Goal: Find contact information: Find contact information

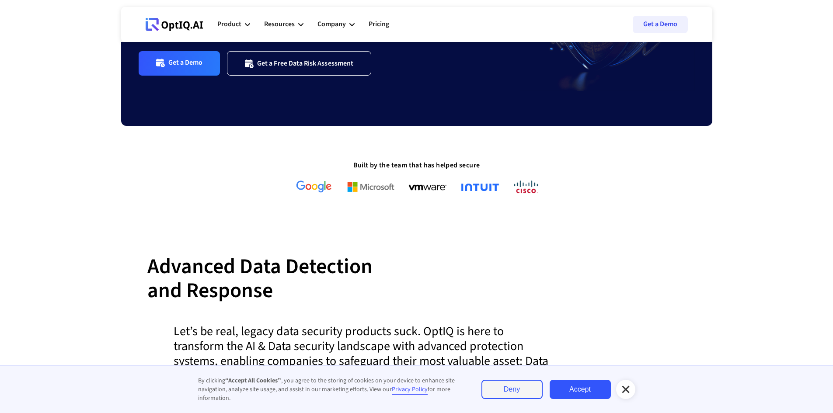
scroll to position [219, 0]
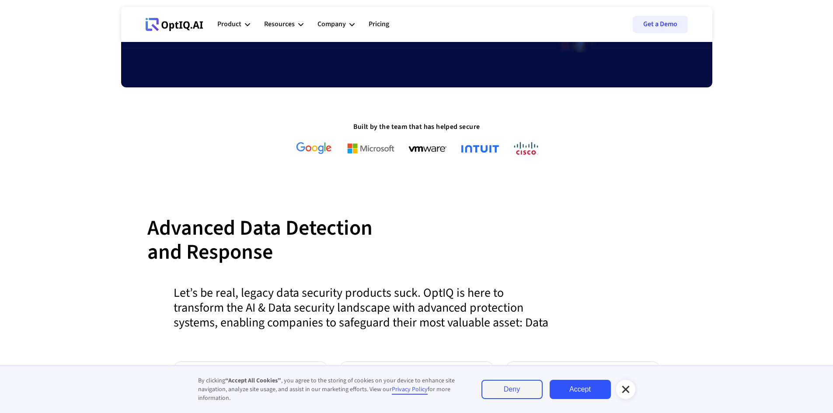
click at [622, 391] on icon at bounding box center [625, 389] width 10 height 10
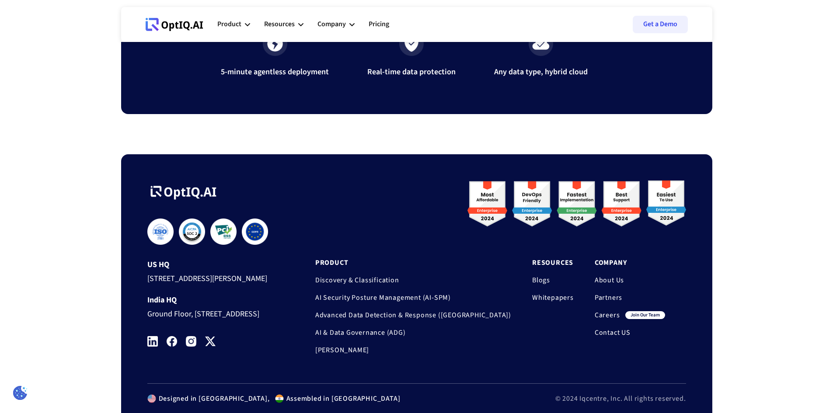
scroll to position [2917, 0]
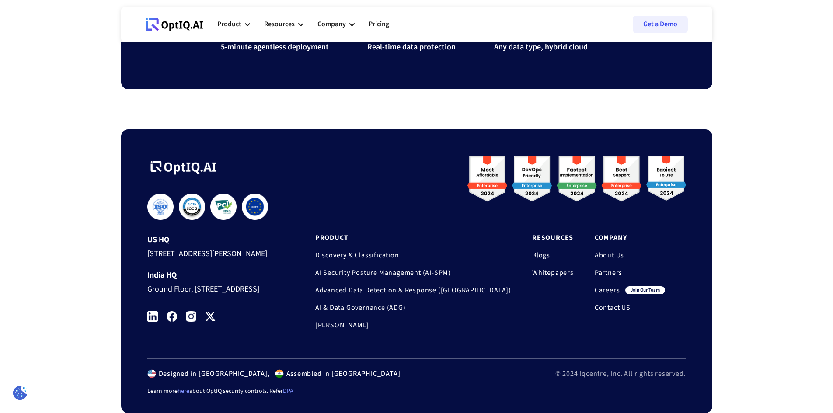
drag, startPoint x: 148, startPoint y: 266, endPoint x: 267, endPoint y: 290, distance: 121.2
click at [267, 290] on div "Ground Floor, [STREET_ADDRESS]" at bounding box center [214, 288] width 135 height 16
copy div "Ground Floor, [STREET_ADDRESS]"
drag, startPoint x: 145, startPoint y: 247, endPoint x: 228, endPoint y: 294, distance: 95.4
click at [228, 294] on div "**********" at bounding box center [416, 271] width 591 height 284
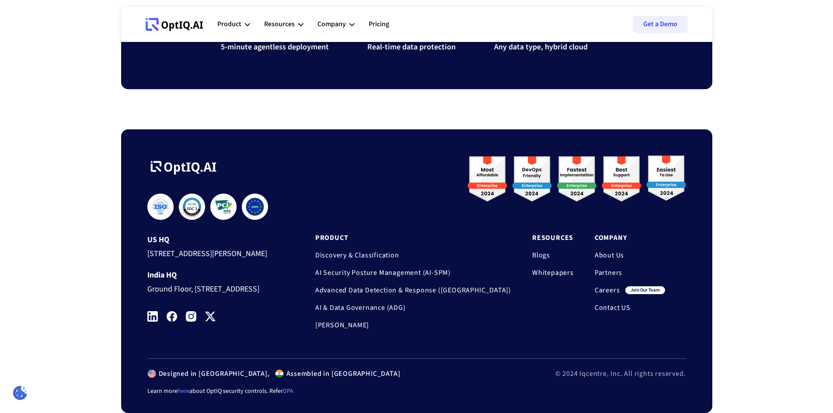
click at [219, 291] on div "Ground Floor, [STREET_ADDRESS]" at bounding box center [214, 288] width 135 height 16
drag, startPoint x: 214, startPoint y: 289, endPoint x: 146, endPoint y: 267, distance: 71.1
click at [146, 267] on div "**********" at bounding box center [416, 271] width 591 height 284
copy div "Ground Floor, [STREET_ADDRESS]"
click at [280, 156] on div at bounding box center [214, 175] width 135 height 38
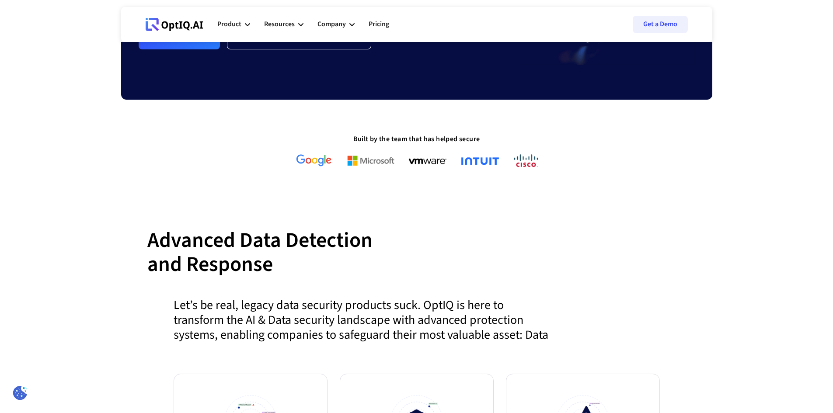
scroll to position [0, 0]
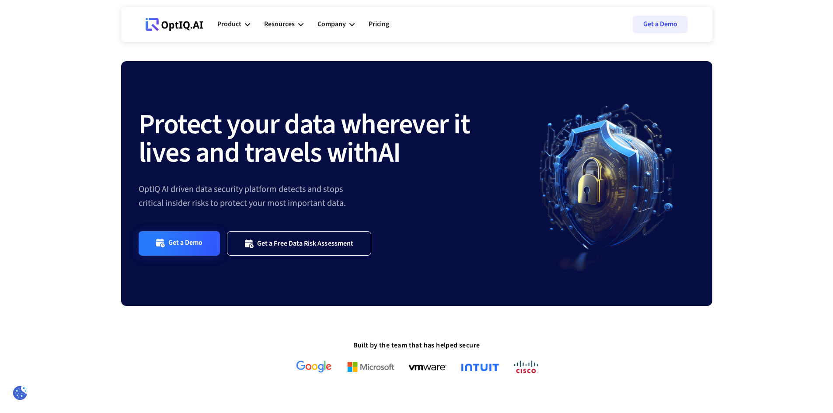
click at [184, 239] on div "Get a Demo" at bounding box center [185, 243] width 35 height 10
click at [760, 147] on section "Protect your data wherever it lives and travels with AI OptIQ AI driven data se…" at bounding box center [416, 217] width 833 height 313
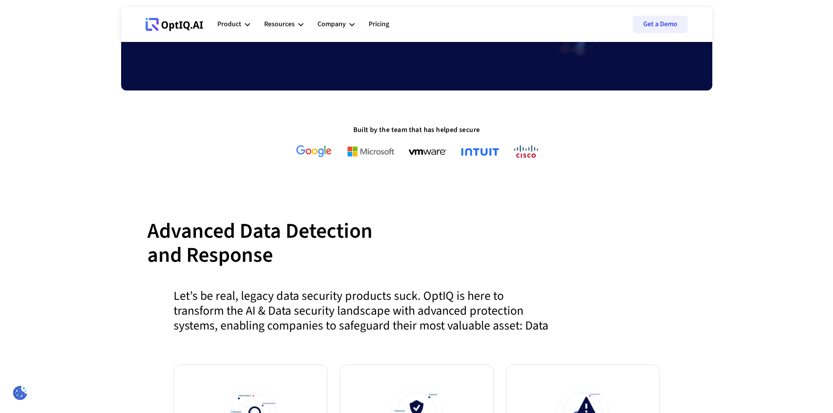
scroll to position [219, 0]
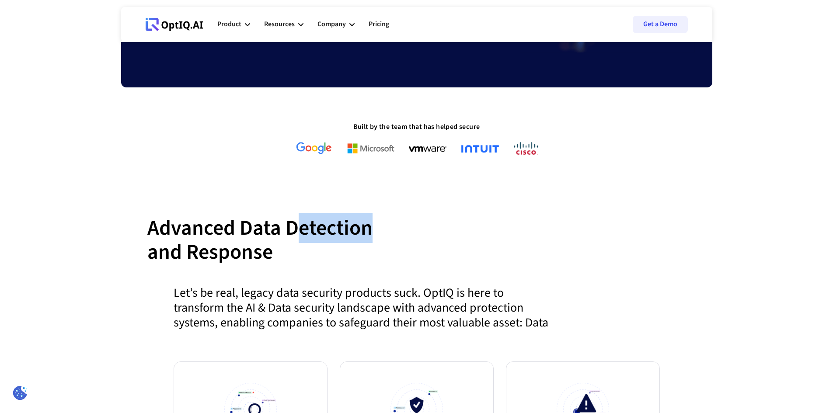
drag, startPoint x: 292, startPoint y: 224, endPoint x: 373, endPoint y: 227, distance: 81.8
click at [373, 227] on div "Advanced Data Detection and Response" at bounding box center [416, 250] width 539 height 69
drag, startPoint x: 373, startPoint y: 227, endPoint x: 308, endPoint y: 229, distance: 65.6
click at [308, 229] on div "Advanced Data Detection and Response" at bounding box center [416, 250] width 539 height 69
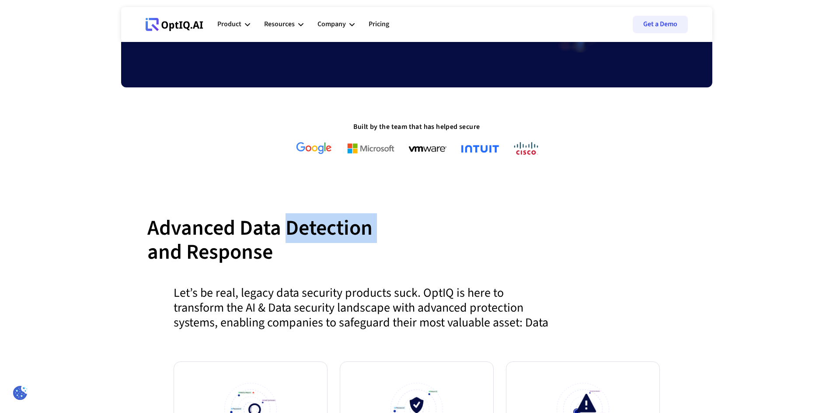
click at [285, 236] on div "Advanced Data Detection and Response" at bounding box center [416, 250] width 539 height 69
drag, startPoint x: 336, startPoint y: 232, endPoint x: 381, endPoint y: 231, distance: 45.0
click at [381, 231] on div "Advanced Data Detection and Response" at bounding box center [416, 250] width 539 height 69
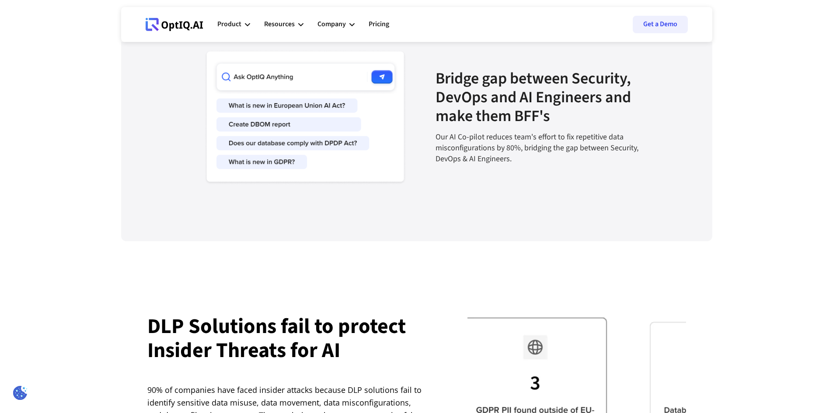
scroll to position [1443, 0]
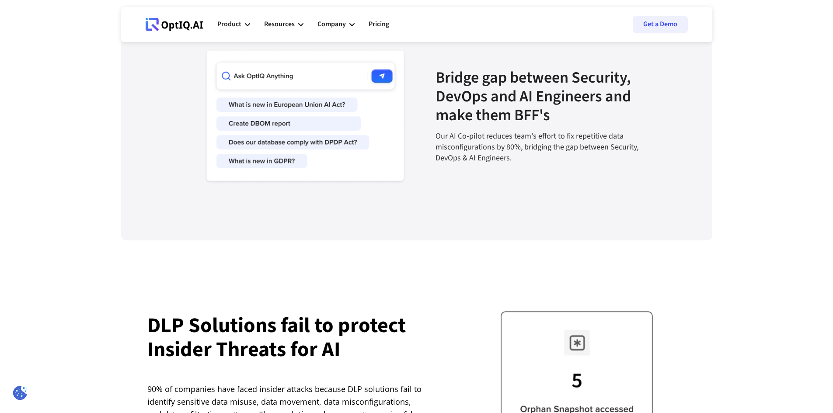
click at [296, 121] on img at bounding box center [297, 116] width 219 height 138
